Goal: Task Accomplishment & Management: Manage account settings

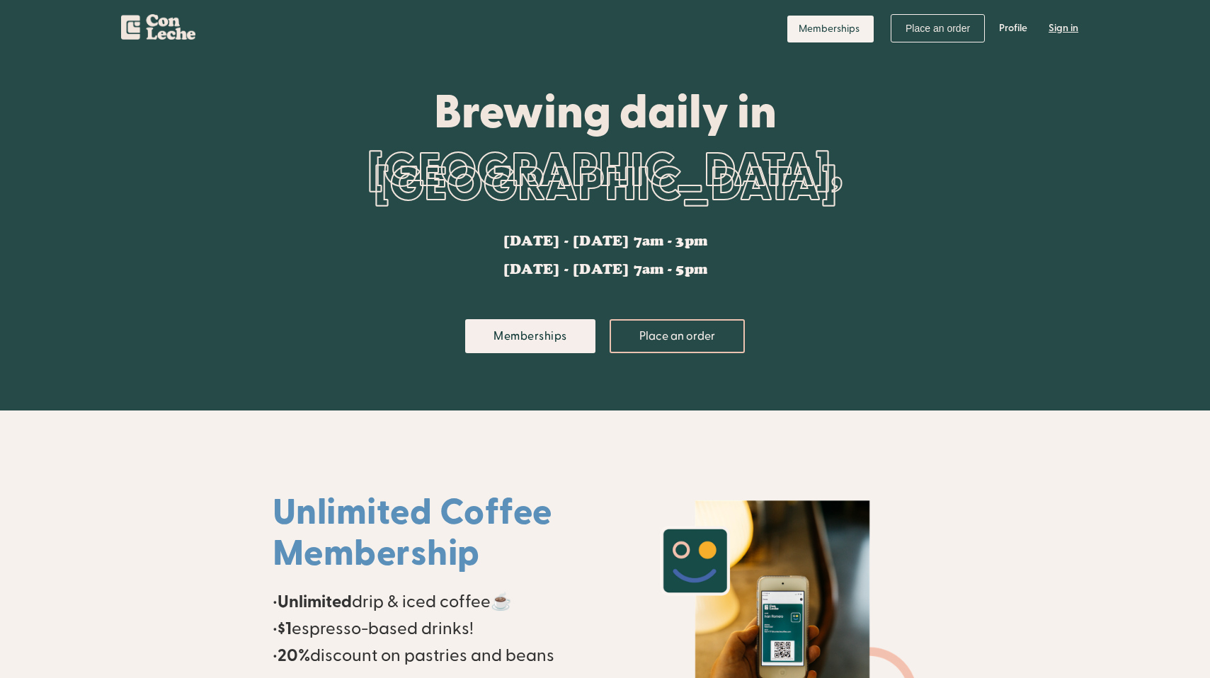
click at [1073, 29] on link "Sign in" at bounding box center [1063, 28] width 51 height 42
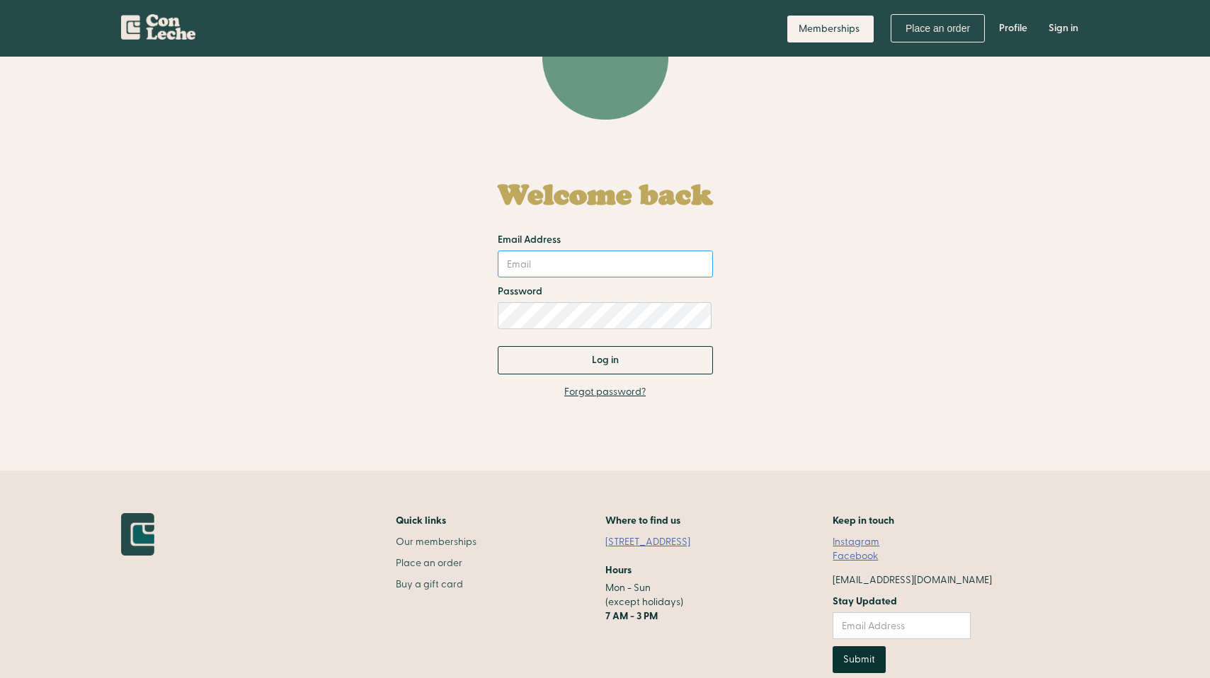
click at [635, 269] on input "Email Address" at bounding box center [605, 264] width 215 height 27
type input "shalin1589@gmail.com"
click at [498, 346] on input "Log in" at bounding box center [605, 360] width 215 height 28
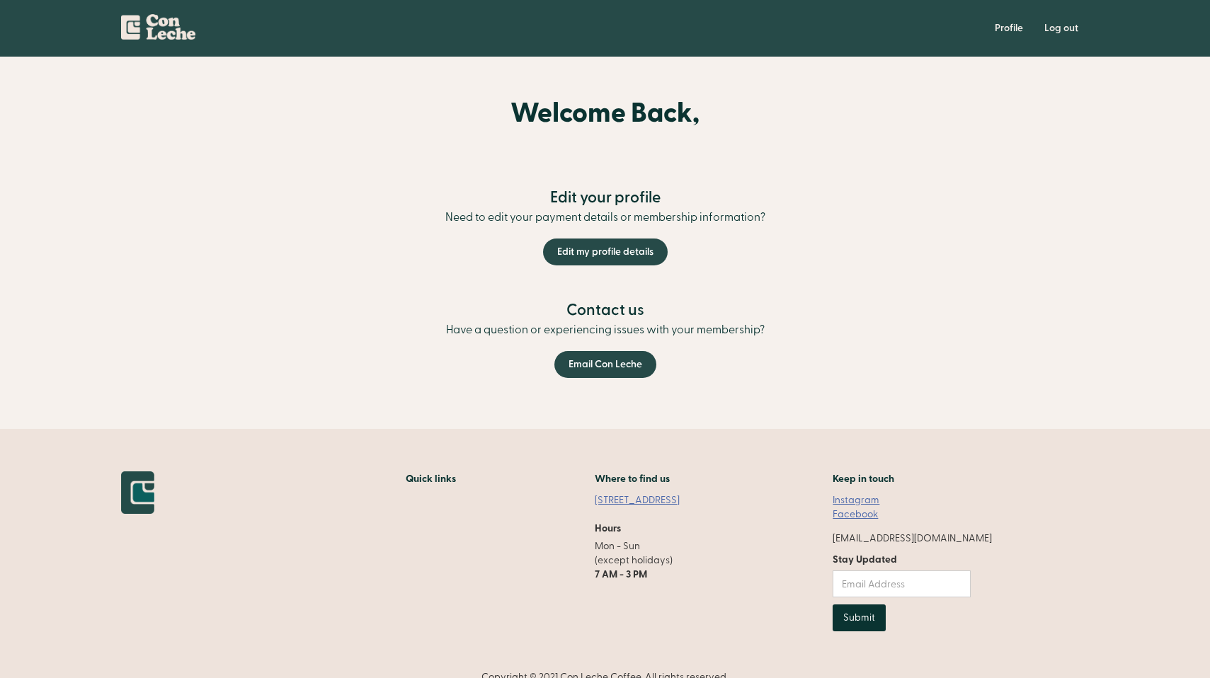
click at [1084, 244] on div "Welcome Back, Edit your profile Need to edit your payment details or membership…" at bounding box center [605, 182] width 1210 height 168
click at [636, 252] on link "Edit my profile details" at bounding box center [605, 252] width 125 height 27
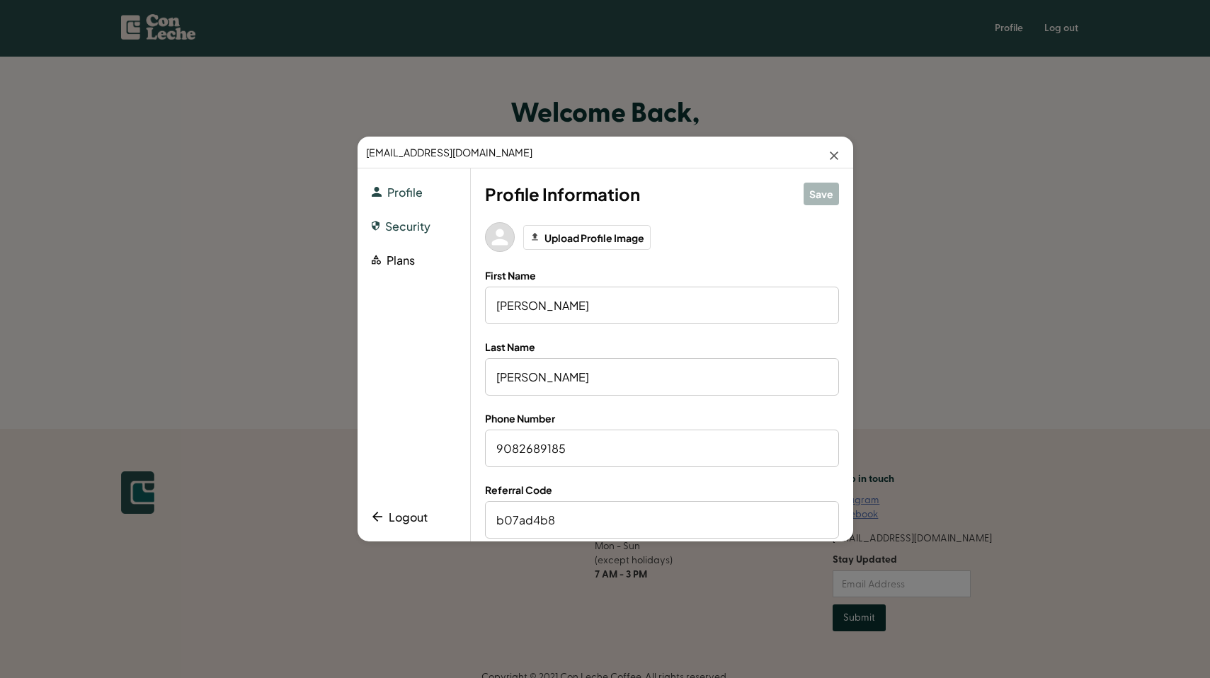
click at [423, 231] on button "Security" at bounding box center [401, 227] width 59 height 20
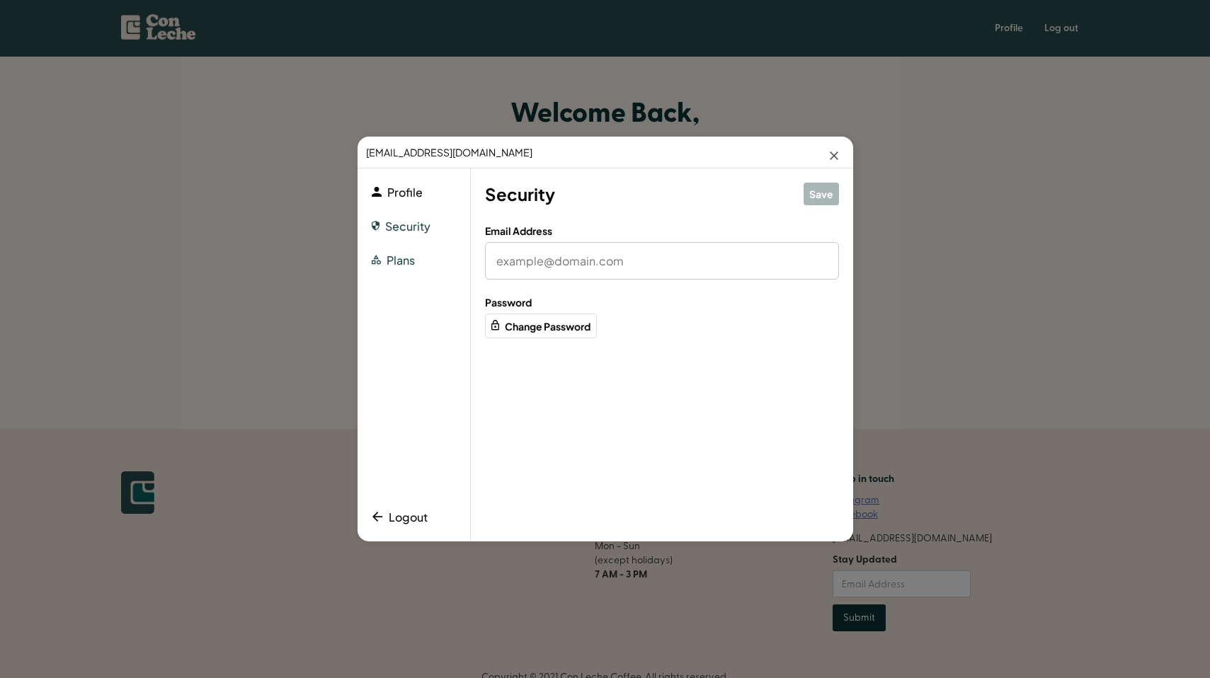
click at [411, 256] on button "Plans" at bounding box center [393, 261] width 43 height 20
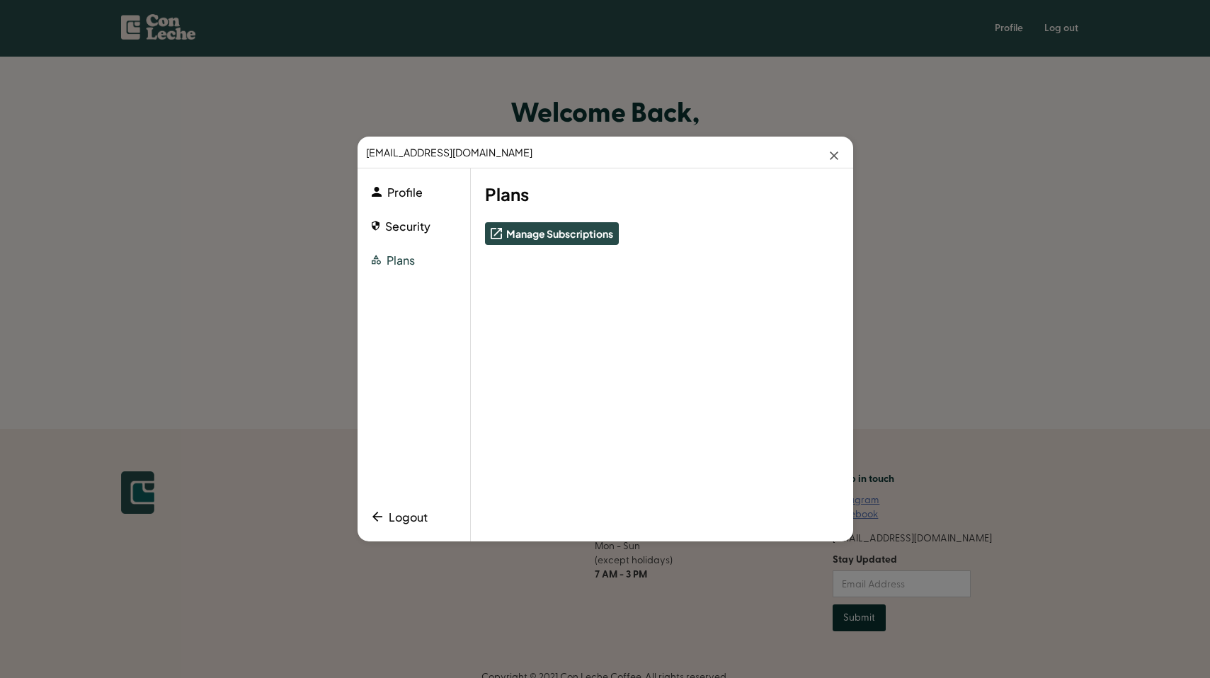
click at [575, 235] on button "Manage Subscriptions" at bounding box center [552, 233] width 134 height 23
